Goal: Transaction & Acquisition: Purchase product/service

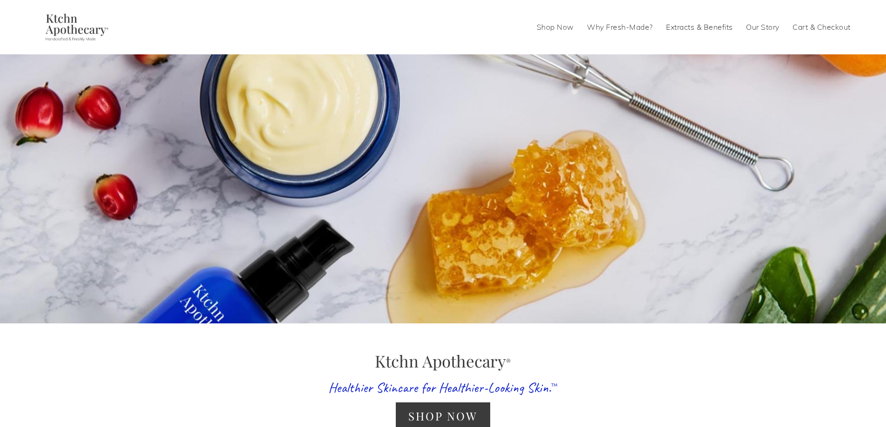
click at [439, 34] on link "Shop Now" at bounding box center [555, 27] width 37 height 15
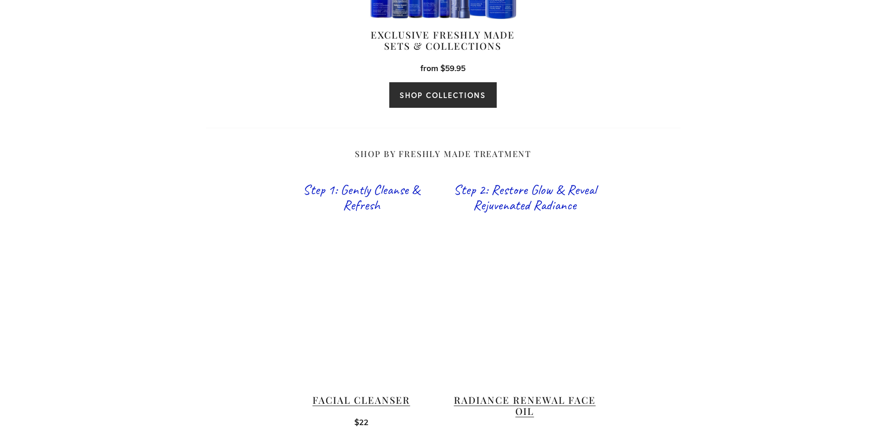
scroll to position [605, 0]
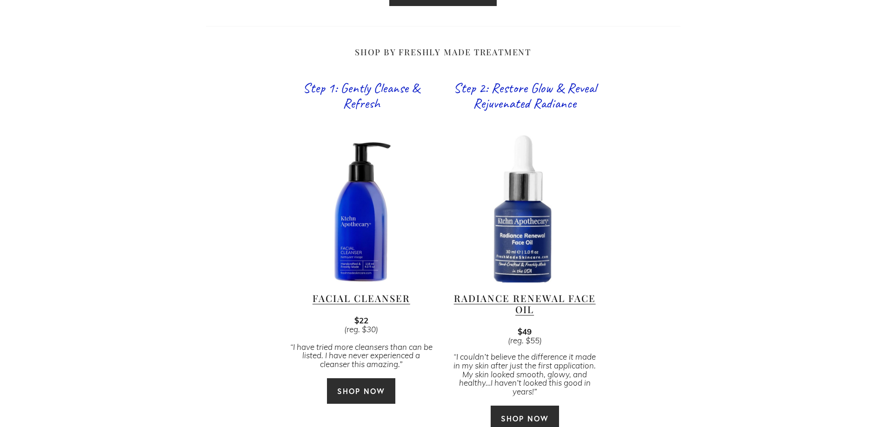
click at [383, 380] on link "SHOP NOW" at bounding box center [360, 391] width 69 height 27
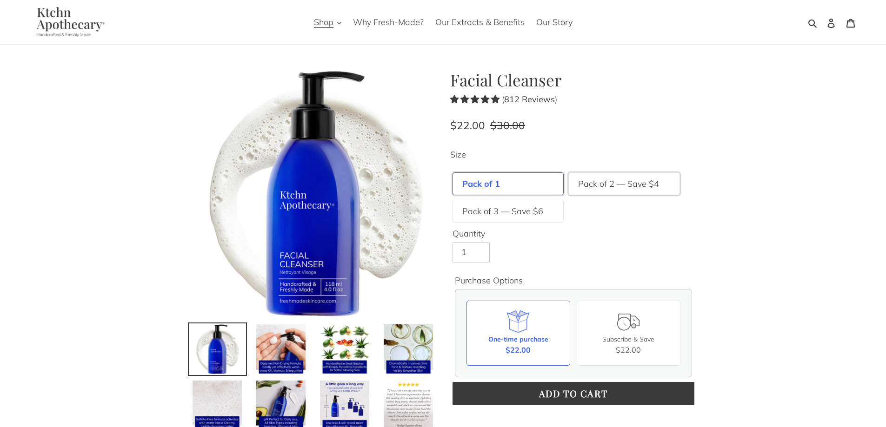
click at [619, 188] on label "Pack of 2 — Save $4" at bounding box center [618, 184] width 81 height 13
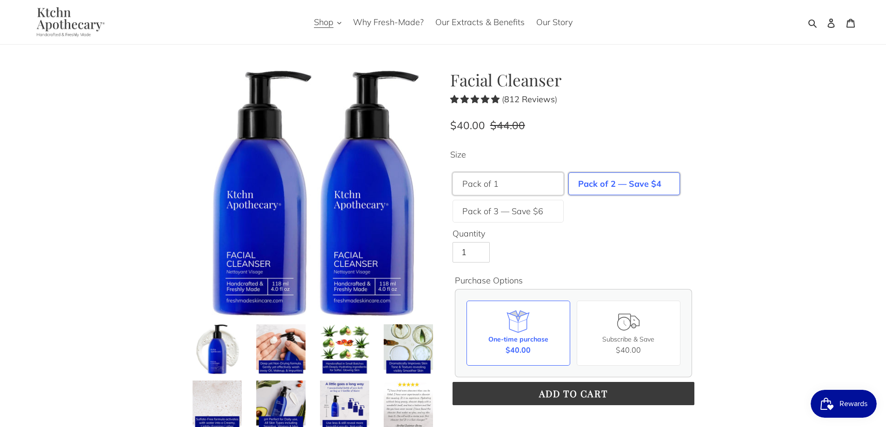
click at [545, 176] on div "Pack of 1" at bounding box center [509, 184] width 112 height 23
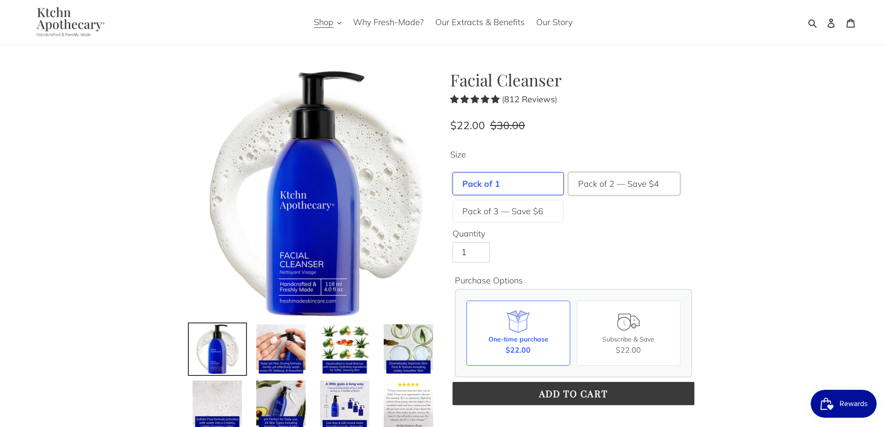
click at [621, 185] on label "Pack of 2 — Save $4" at bounding box center [618, 184] width 81 height 13
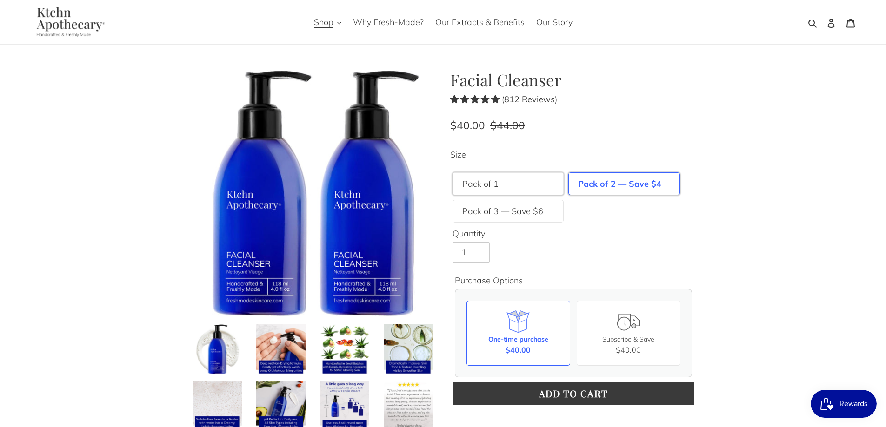
click at [559, 179] on div "Pack of 1" at bounding box center [509, 184] width 112 height 23
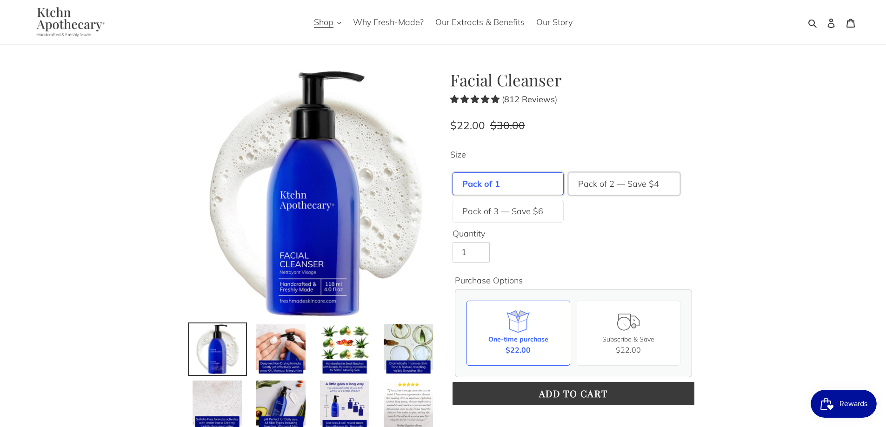
click at [645, 185] on label "Pack of 2 — Save $4" at bounding box center [618, 184] width 81 height 13
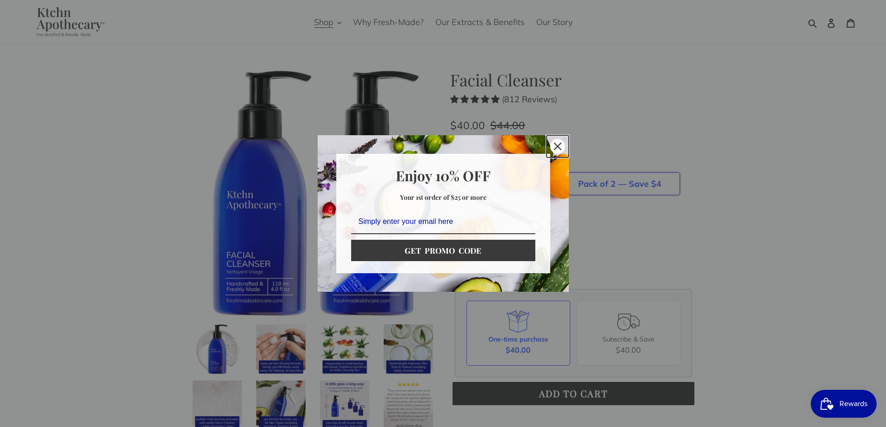
click at [557, 140] on div "Close" at bounding box center [557, 146] width 15 height 15
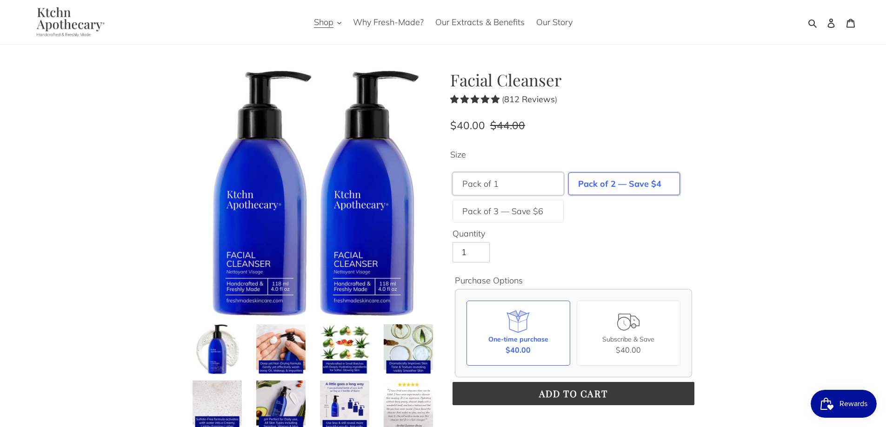
click at [544, 174] on div "Pack of 1" at bounding box center [509, 184] width 112 height 23
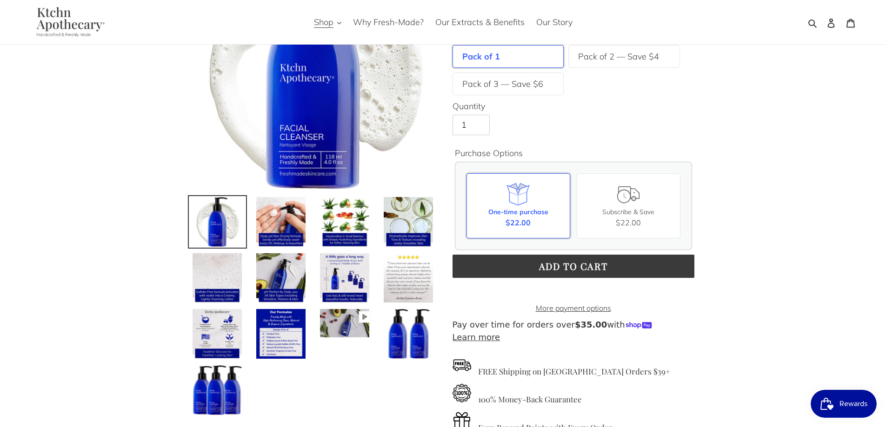
scroll to position [140, 0]
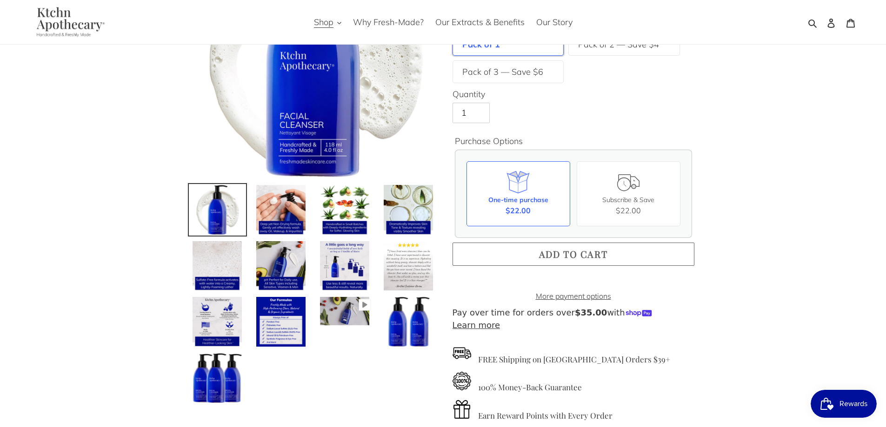
click at [578, 251] on span "Add to cart" at bounding box center [573, 254] width 69 height 13
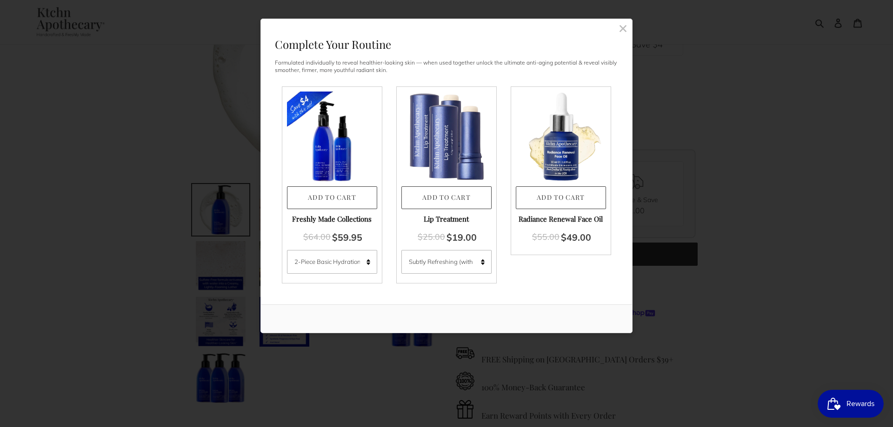
click at [622, 29] on rect at bounding box center [623, 28] width 8 height 8
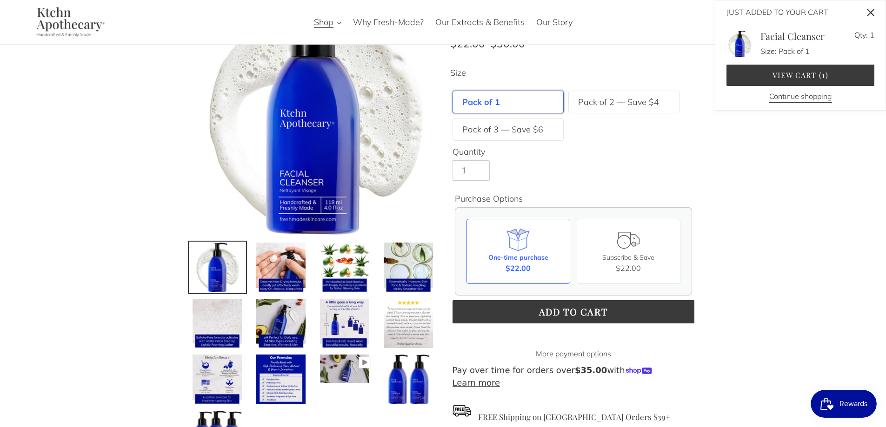
scroll to position [0, 0]
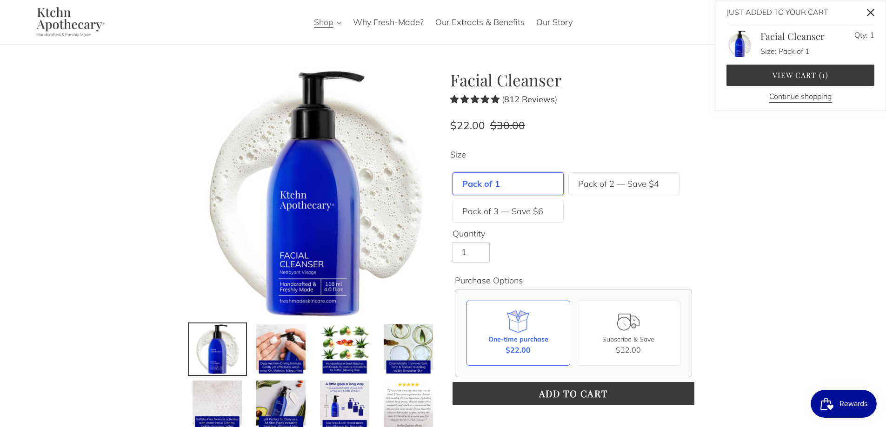
click at [338, 22] on icon "button" at bounding box center [339, 23] width 4 height 4
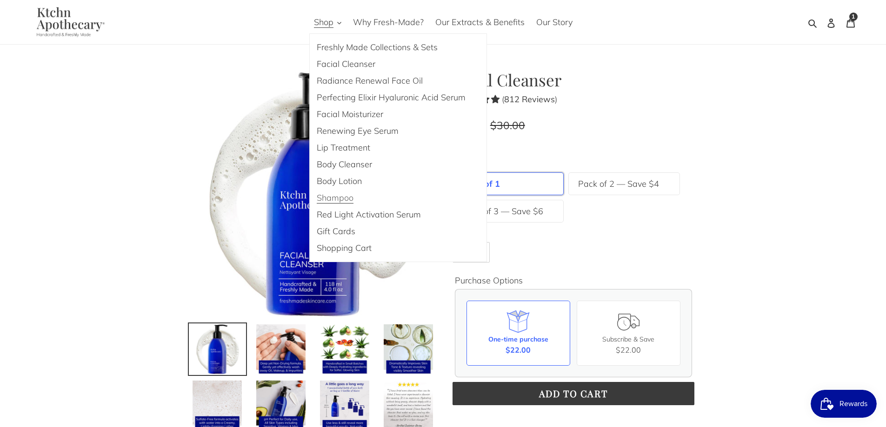
click at [347, 194] on span "Shampoo" at bounding box center [335, 198] width 37 height 11
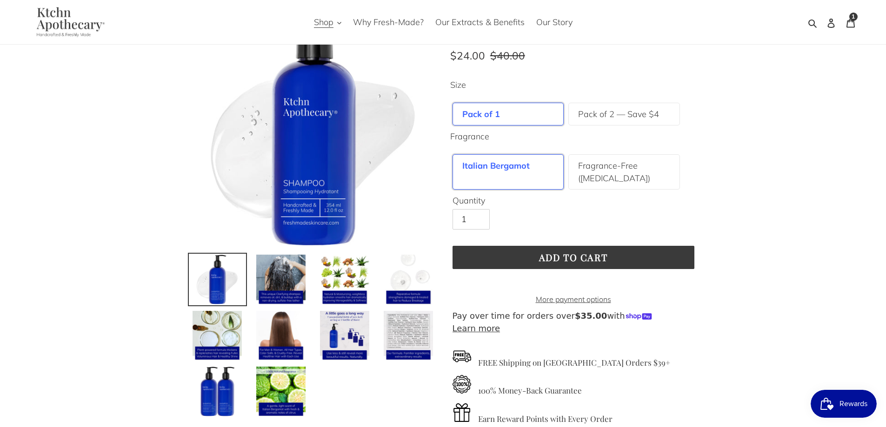
scroll to position [93, 0]
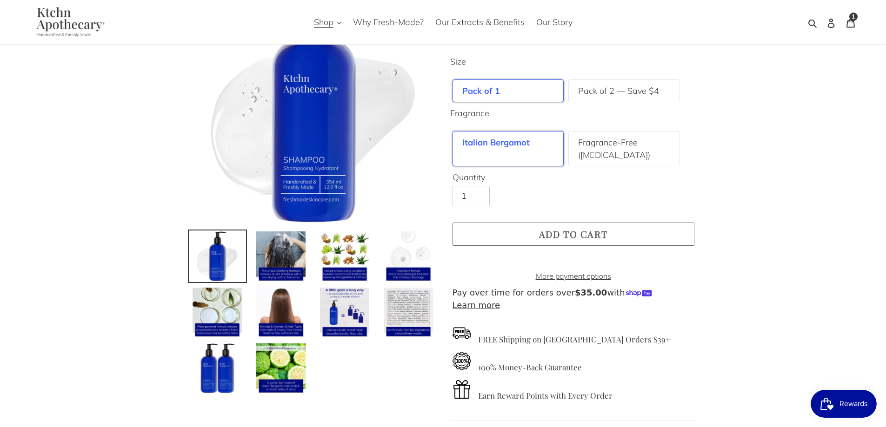
click at [566, 230] on span "Add to cart" at bounding box center [573, 234] width 69 height 13
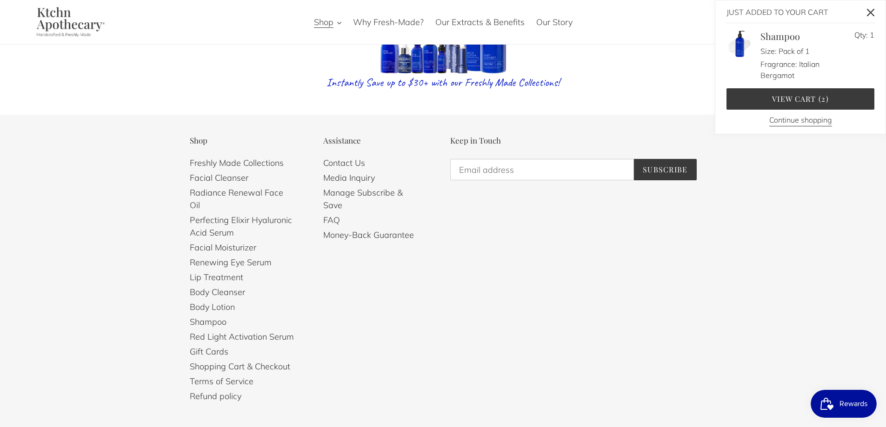
scroll to position [2152, 0]
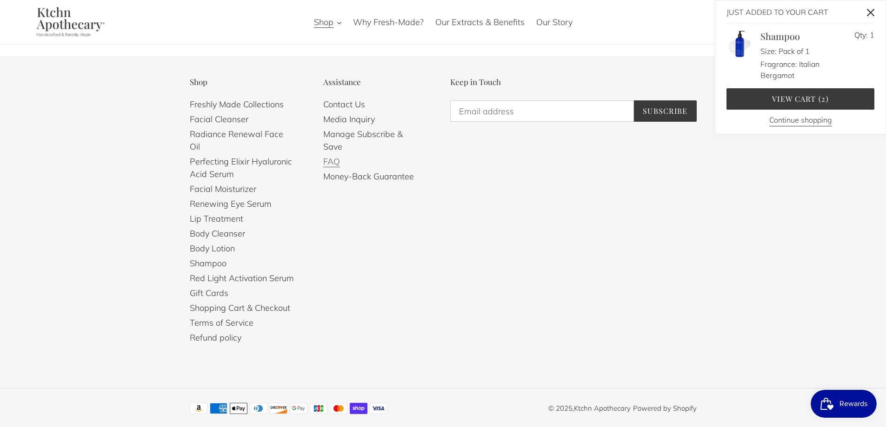
click at [326, 156] on link "FAQ" at bounding box center [331, 161] width 17 height 11
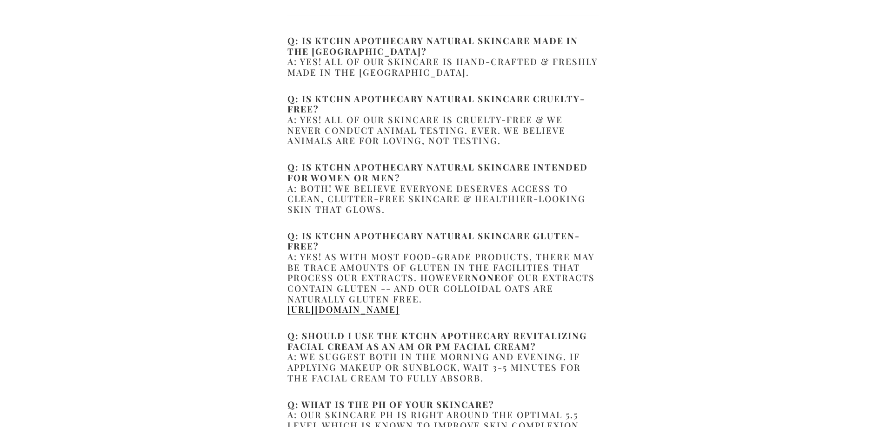
scroll to position [326, 0]
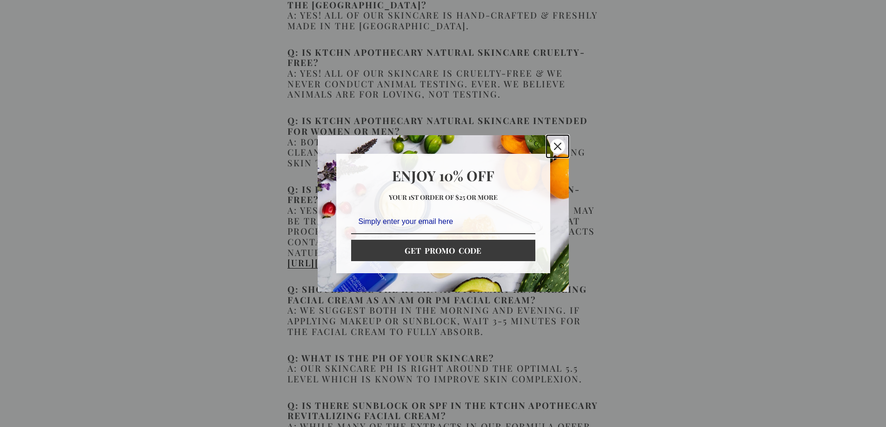
click at [558, 146] on icon "close icon" at bounding box center [557, 146] width 7 height 7
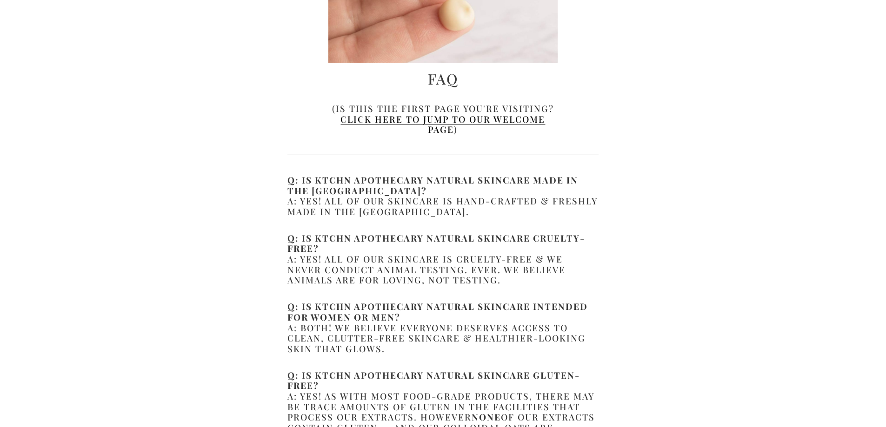
scroll to position [0, 0]
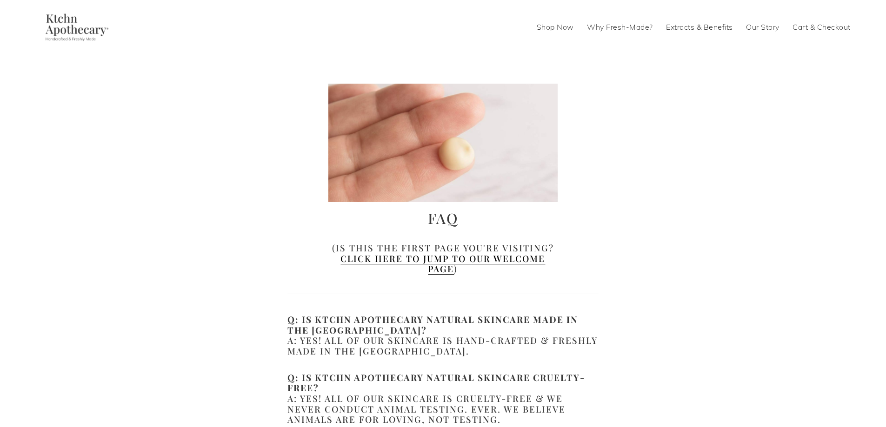
click at [86, 32] on img at bounding box center [75, 27] width 80 height 28
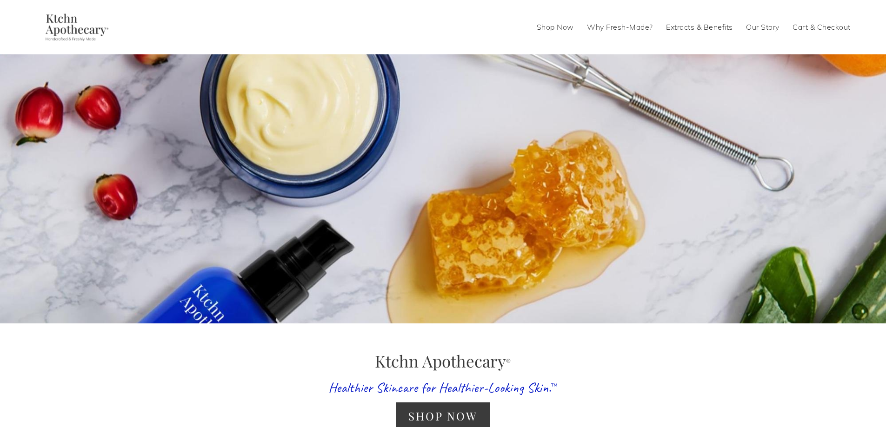
click at [766, 30] on link "Our Story" at bounding box center [762, 27] width 33 height 15
